Goal: Task Accomplishment & Management: Use online tool/utility

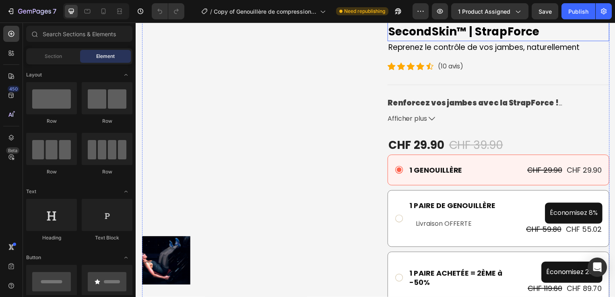
scroll to position [72, 0]
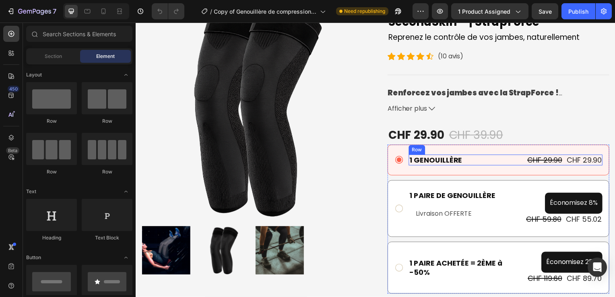
click at [467, 162] on div "1 GENOUILLÈRE Text Block CHF 29.90 Product Price Product Price CHF 29.90 Produc…" at bounding box center [507, 161] width 195 height 11
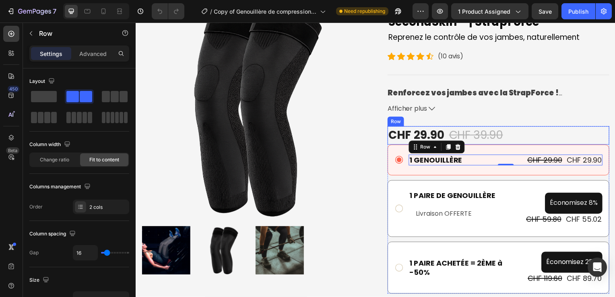
click at [518, 139] on div "CHF 29.90 Product Price Product Price CHF 39.90 Compare Price Compare Price Row" at bounding box center [500, 136] width 223 height 19
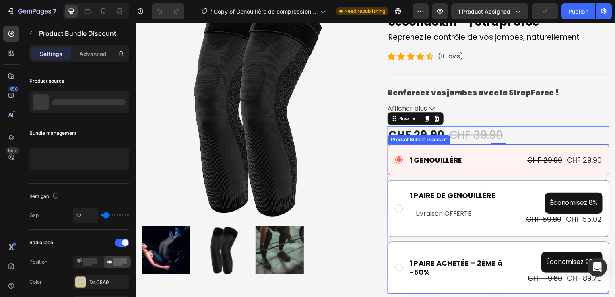
click at [394, 179] on div "1 GENOUILLÈRE Text Block CHF 29.90 Product Price Product Price CHF 29.90 Produc…" at bounding box center [500, 221] width 223 height 150
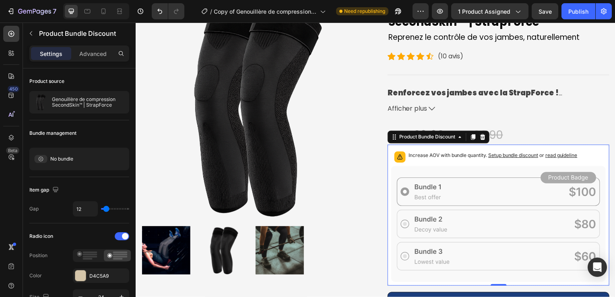
click at [506, 156] on span "Setup bundle discount" at bounding box center [515, 156] width 50 height 6
click at [461, 118] on div "Genouillère de compression SecondSkin™ | StrapForce Product Title Reprenez le c…" at bounding box center [500, 214] width 223 height 436
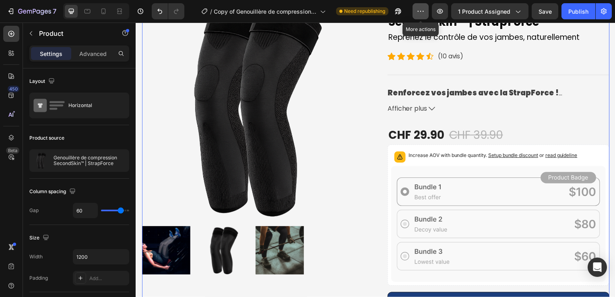
click at [420, 10] on icon "button" at bounding box center [420, 11] width 8 height 8
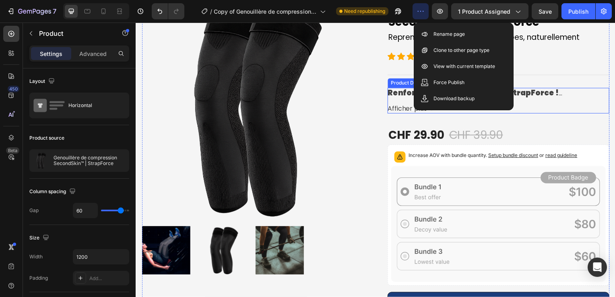
click at [389, 108] on span "Afficher plus" at bounding box center [409, 110] width 40 height 10
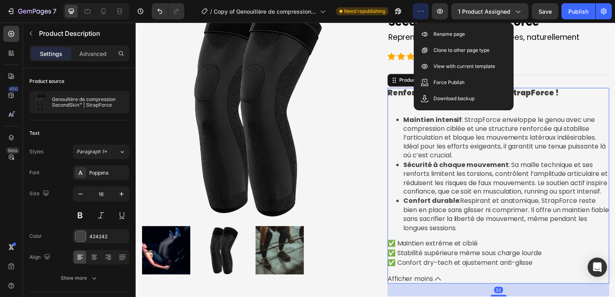
click at [405, 172] on span "Sécurité à chaque mouvement : Sa maille technique et ses renforts limitent les …" at bounding box center [508, 179] width 206 height 36
click at [418, 286] on span "Afficher moins" at bounding box center [412, 281] width 46 height 10
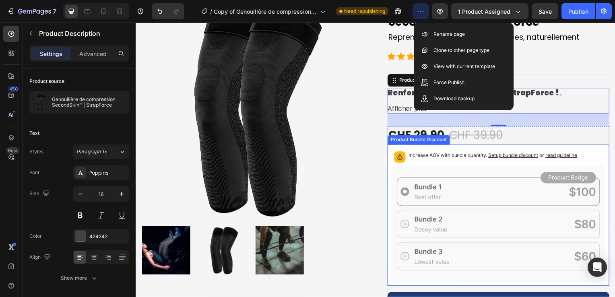
click at [393, 210] on icon at bounding box center [501, 225] width 216 height 117
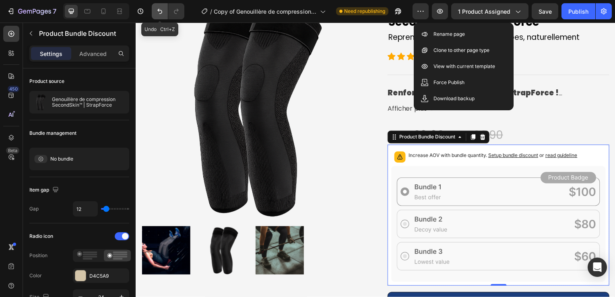
click at [156, 8] on icon "Undo/Redo" at bounding box center [160, 11] width 8 height 8
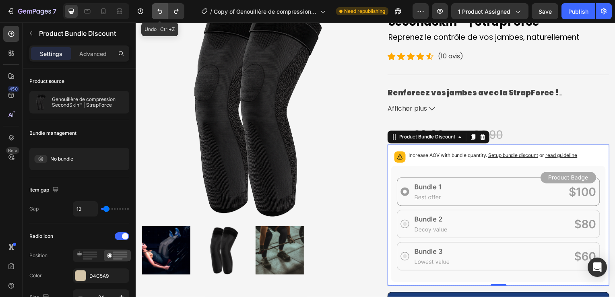
click at [156, 8] on icon "Undo/Redo" at bounding box center [160, 11] width 8 height 8
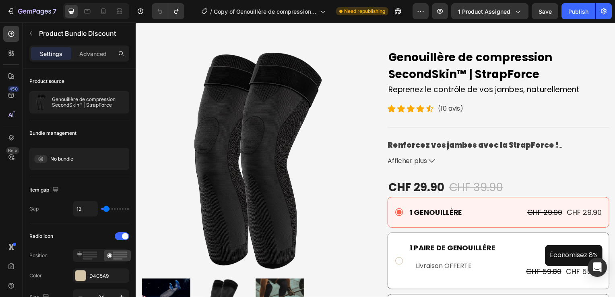
scroll to position [0, 0]
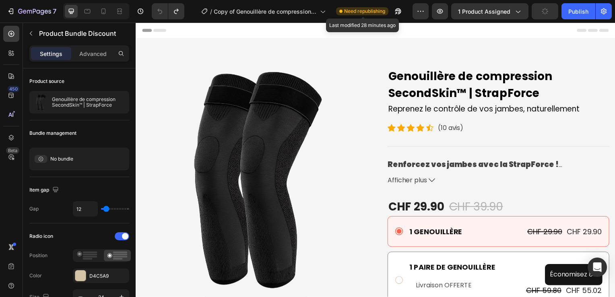
click at [377, 12] on span "Need republishing" at bounding box center [364, 11] width 41 height 7
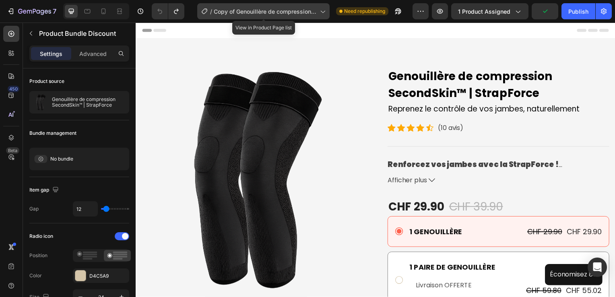
click at [319, 15] on icon at bounding box center [322, 11] width 8 height 8
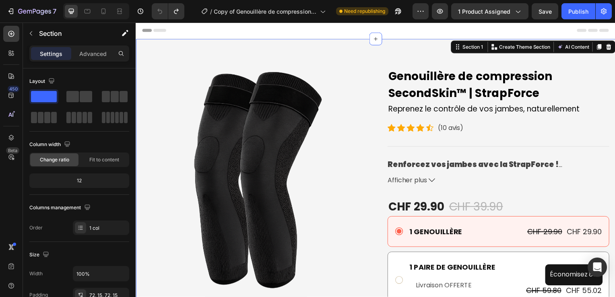
click at [383, 43] on div "Product Images Genouillère de compression SecondSkin™ | StrapForce Product Titl…" at bounding box center [377, 290] width 483 height 502
